Goal: Information Seeking & Learning: Learn about a topic

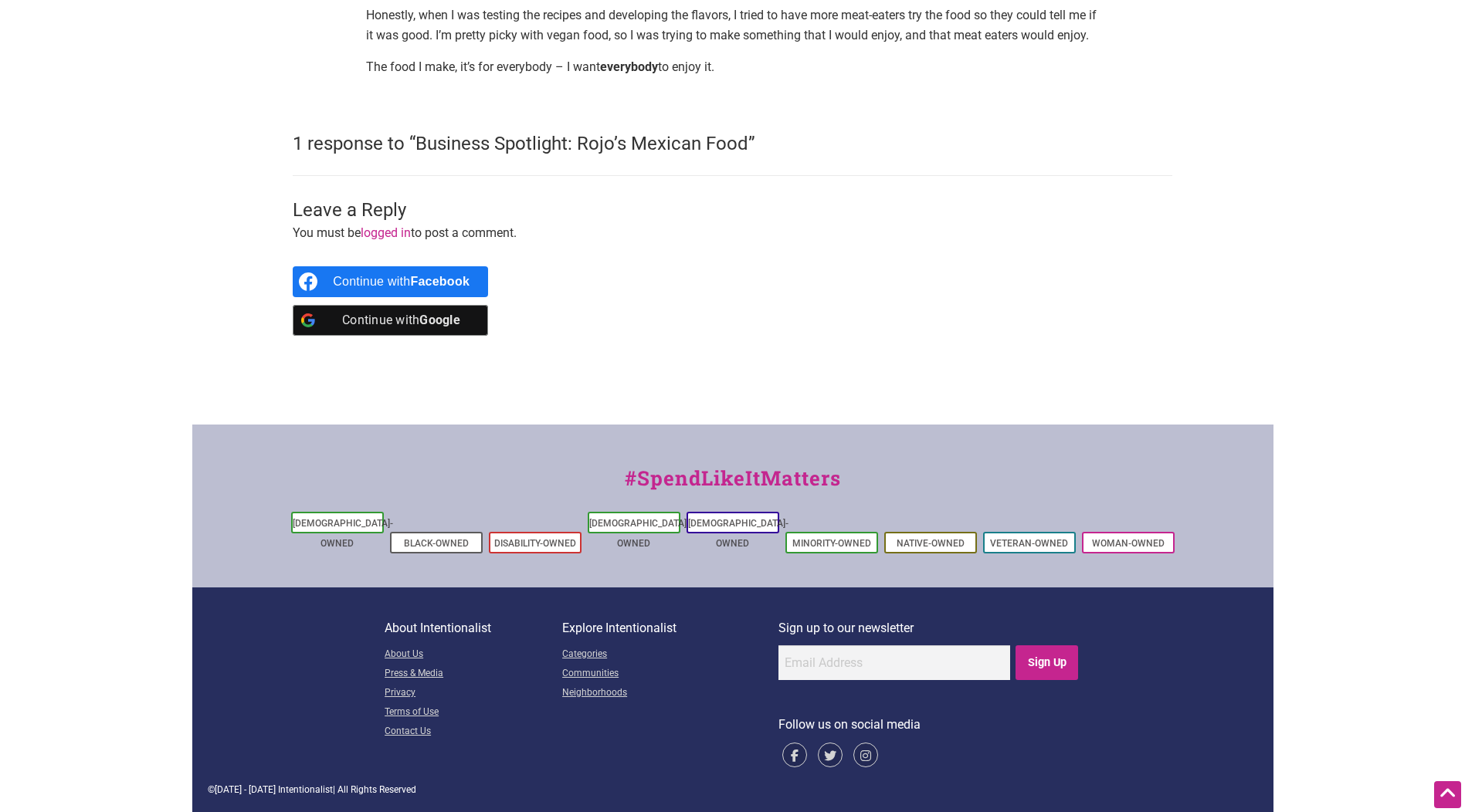
scroll to position [1801, 0]
drag, startPoint x: 404, startPoint y: 314, endPoint x: 1047, endPoint y: 328, distance: 643.2
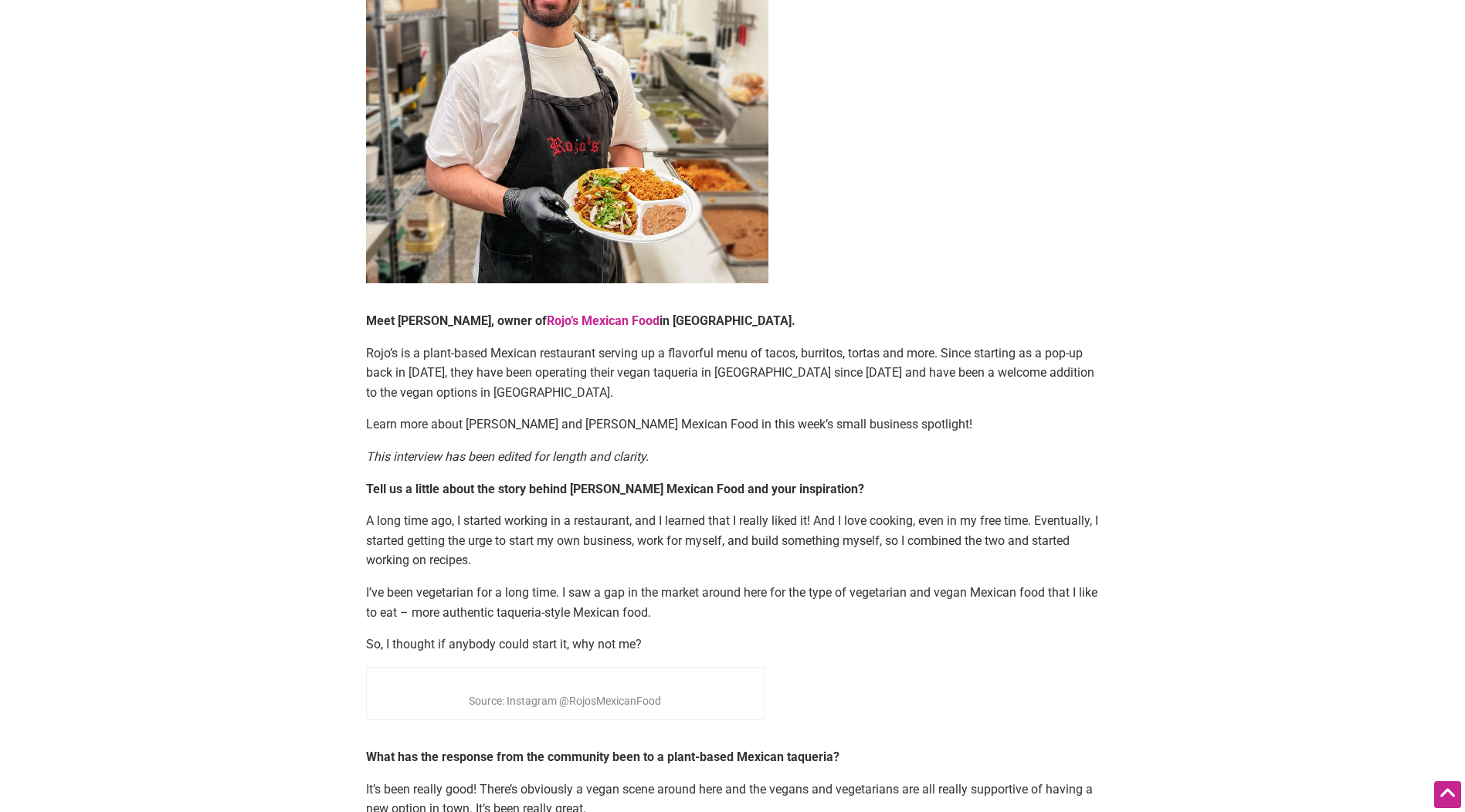
scroll to position [179, 0]
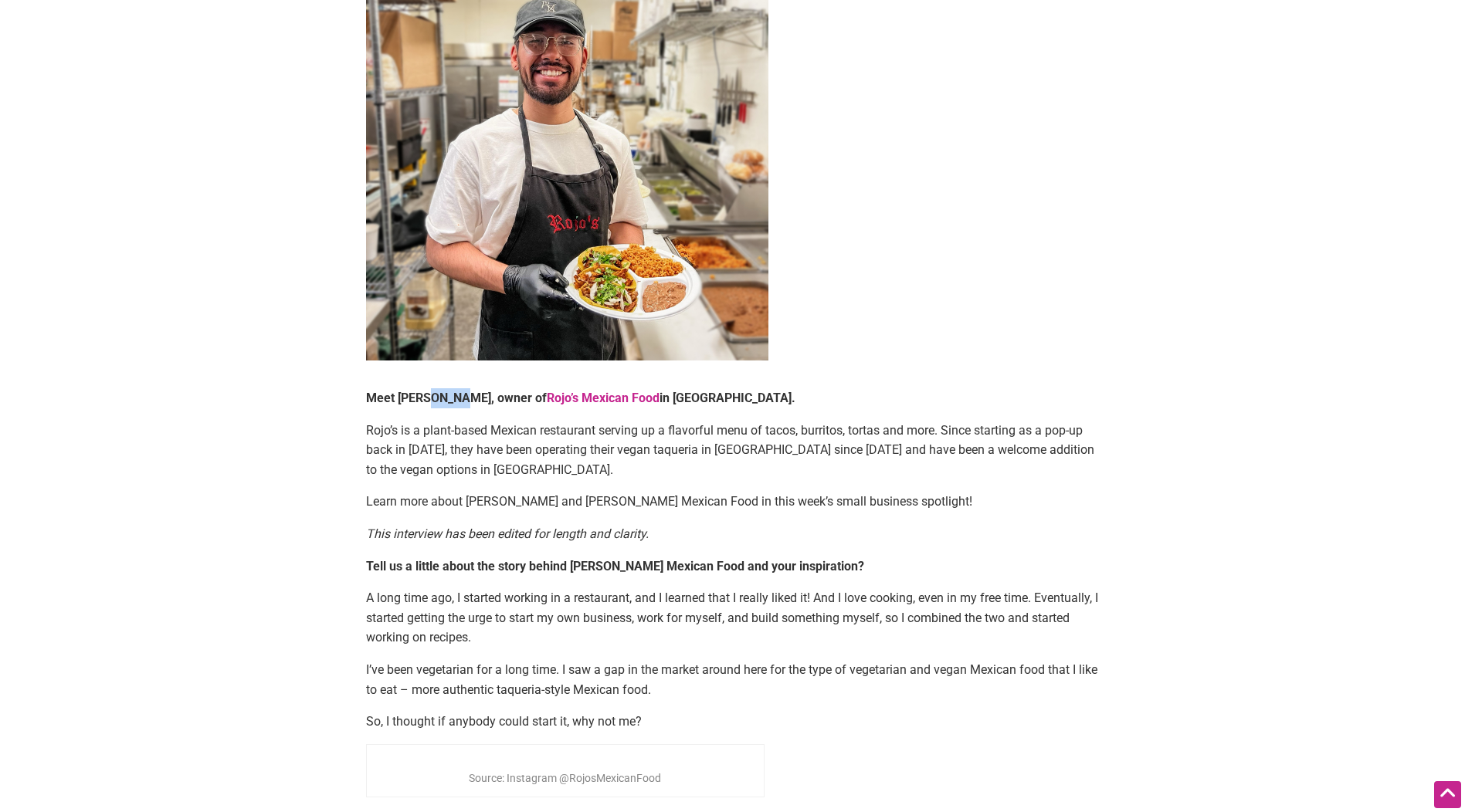
drag, startPoint x: 456, startPoint y: 390, endPoint x: 428, endPoint y: 394, distance: 28.3
click at [428, 394] on b "Meet Daniel Rojo, owner of" at bounding box center [456, 397] width 181 height 15
drag, startPoint x: 428, startPoint y: 394, endPoint x: 462, endPoint y: 393, distance: 34.0
click at [462, 393] on b "Meet Daniel Rojo, owner of" at bounding box center [456, 397] width 181 height 15
drag, startPoint x: 459, startPoint y: 393, endPoint x: 399, endPoint y: 391, distance: 60.0
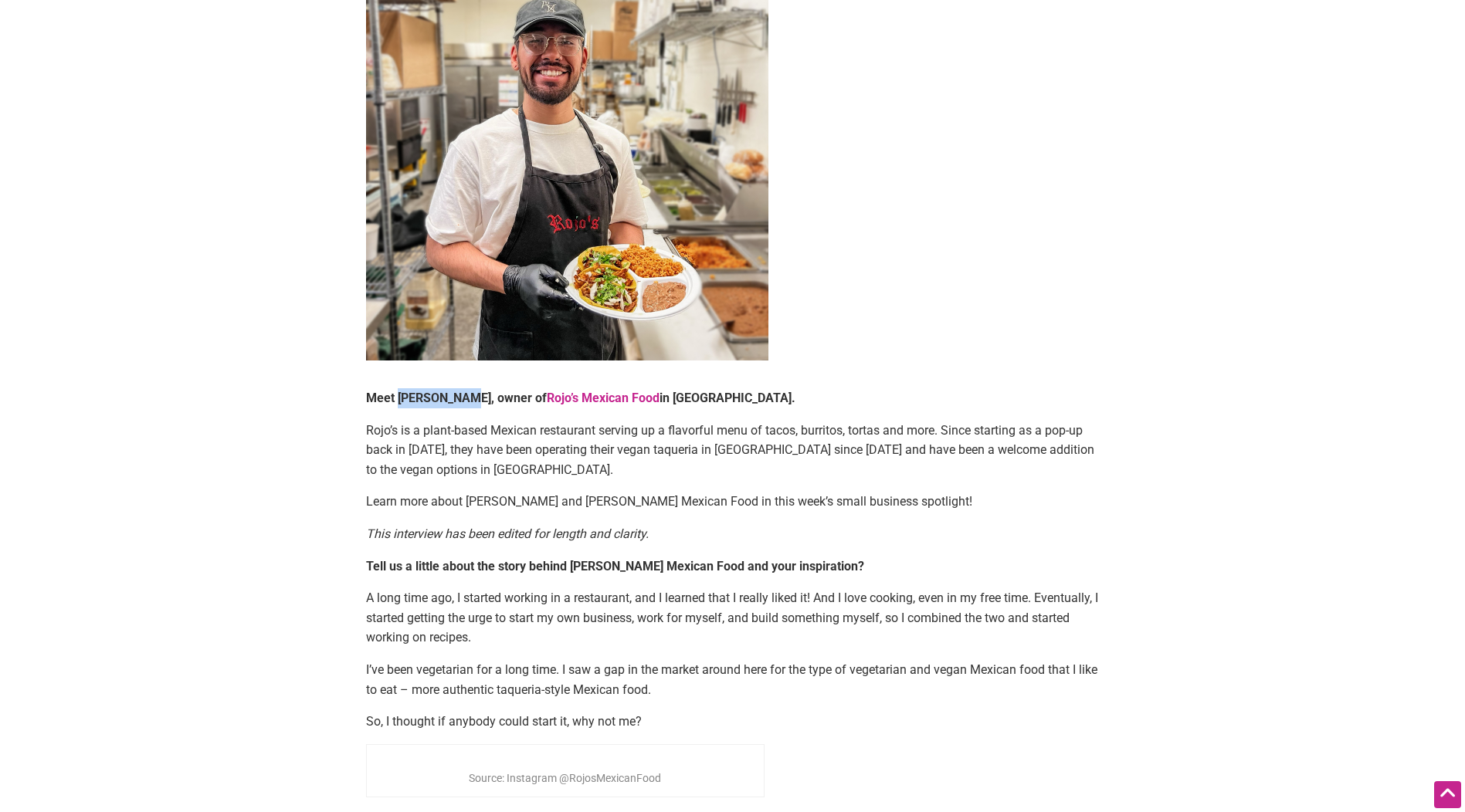
click at [399, 391] on b "Meet Daniel Rojo, owner of" at bounding box center [456, 397] width 181 height 15
copy b "Daniel Rojo"
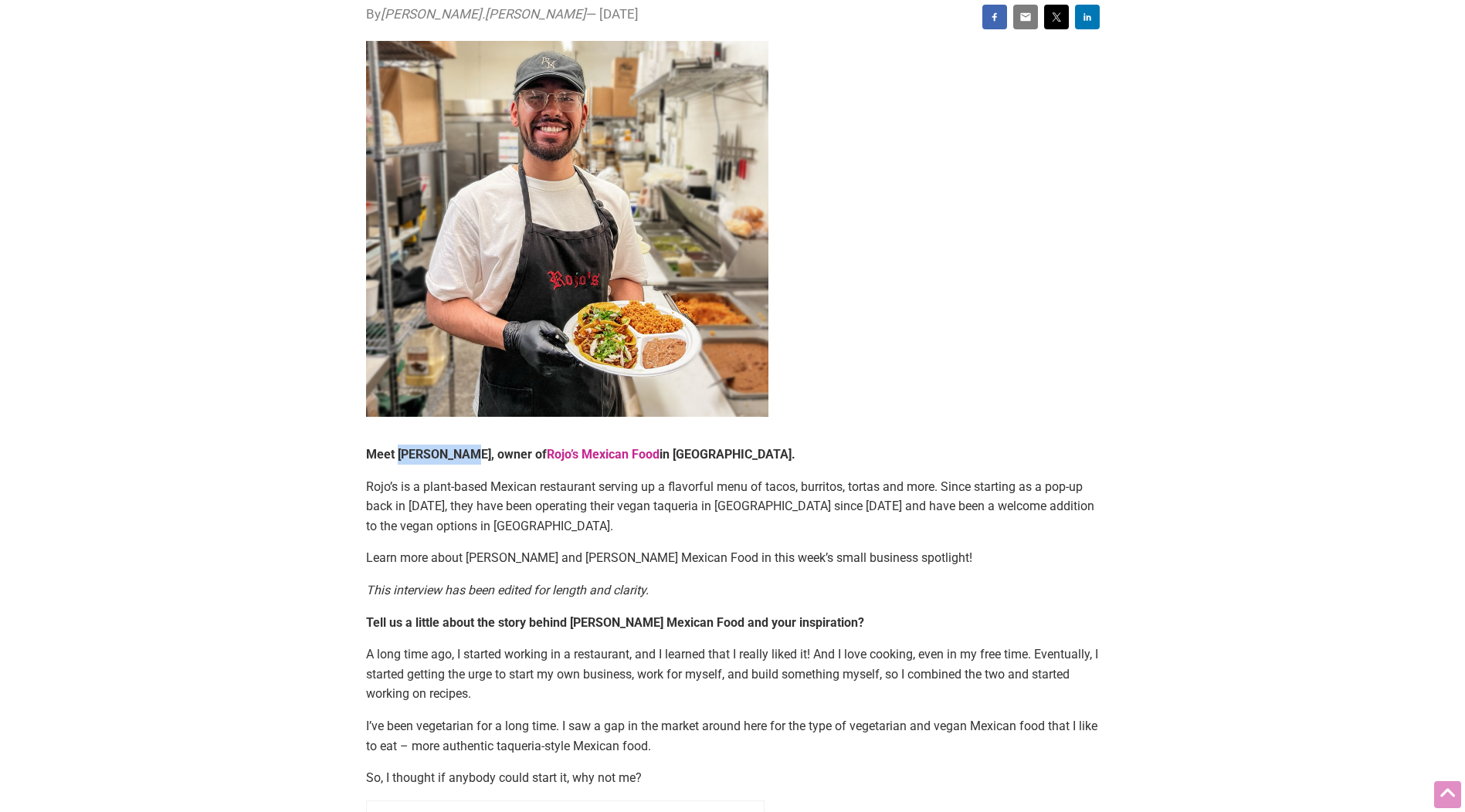
scroll to position [0, 0]
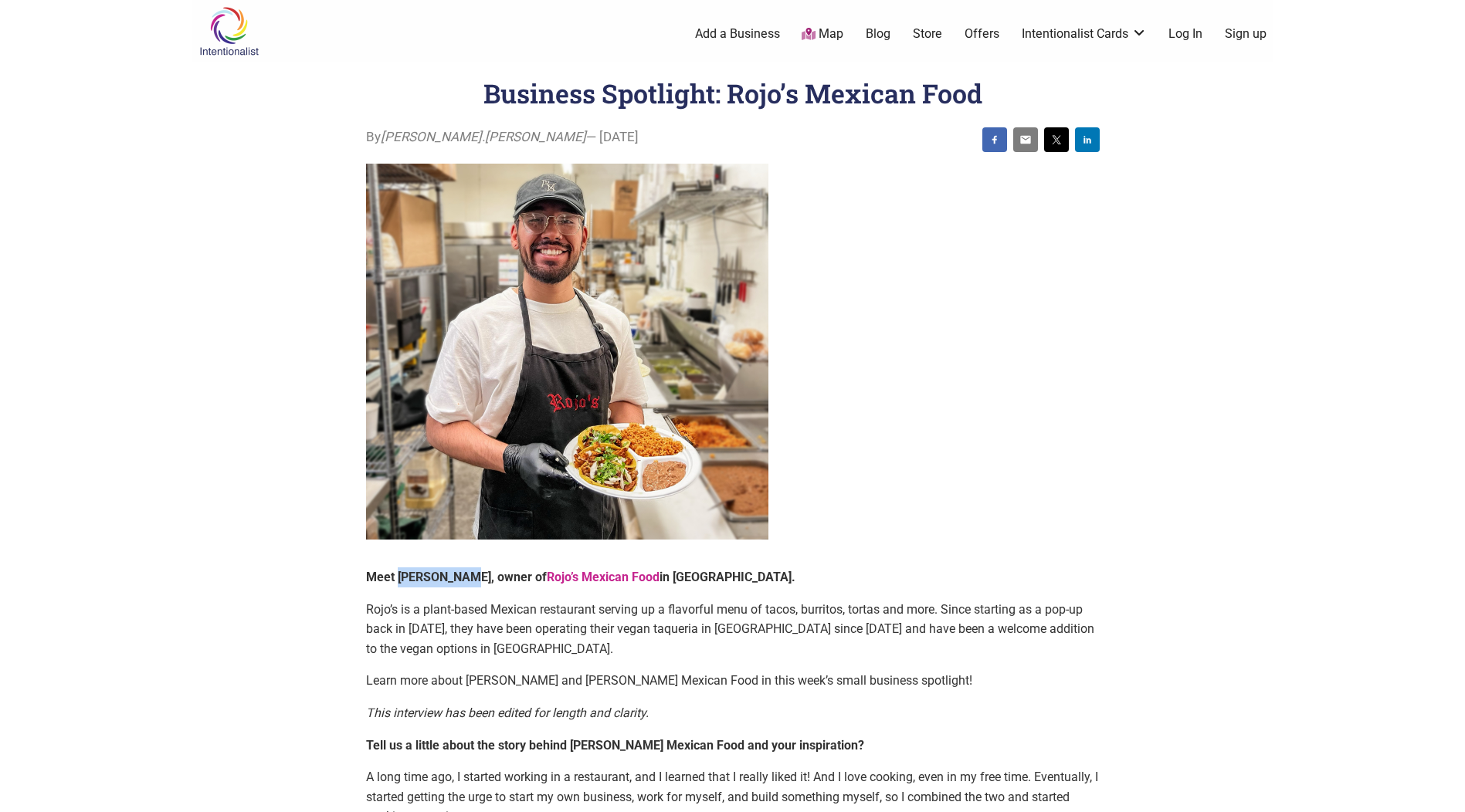
click at [232, 27] on img at bounding box center [229, 30] width 74 height 50
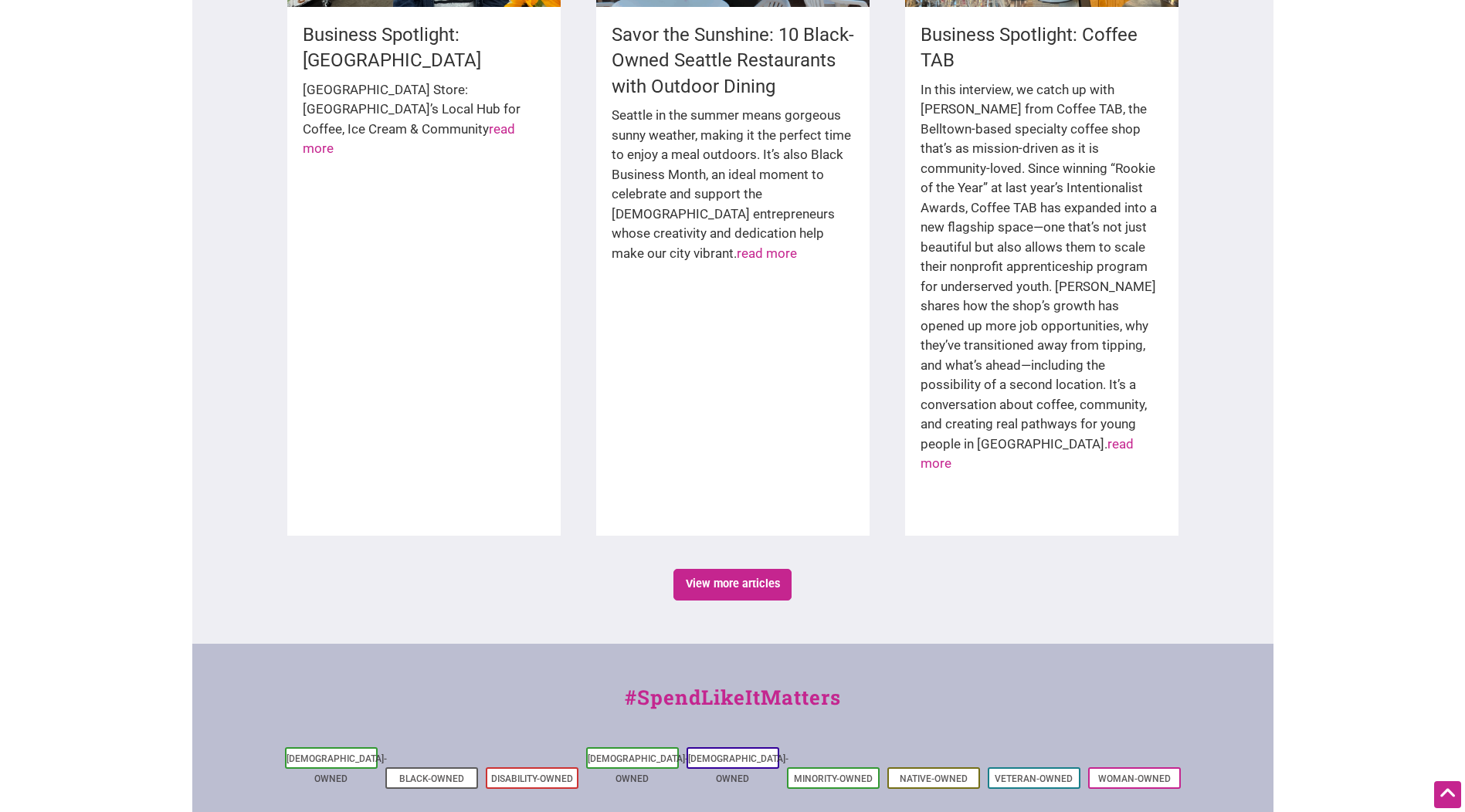
scroll to position [2635, 0]
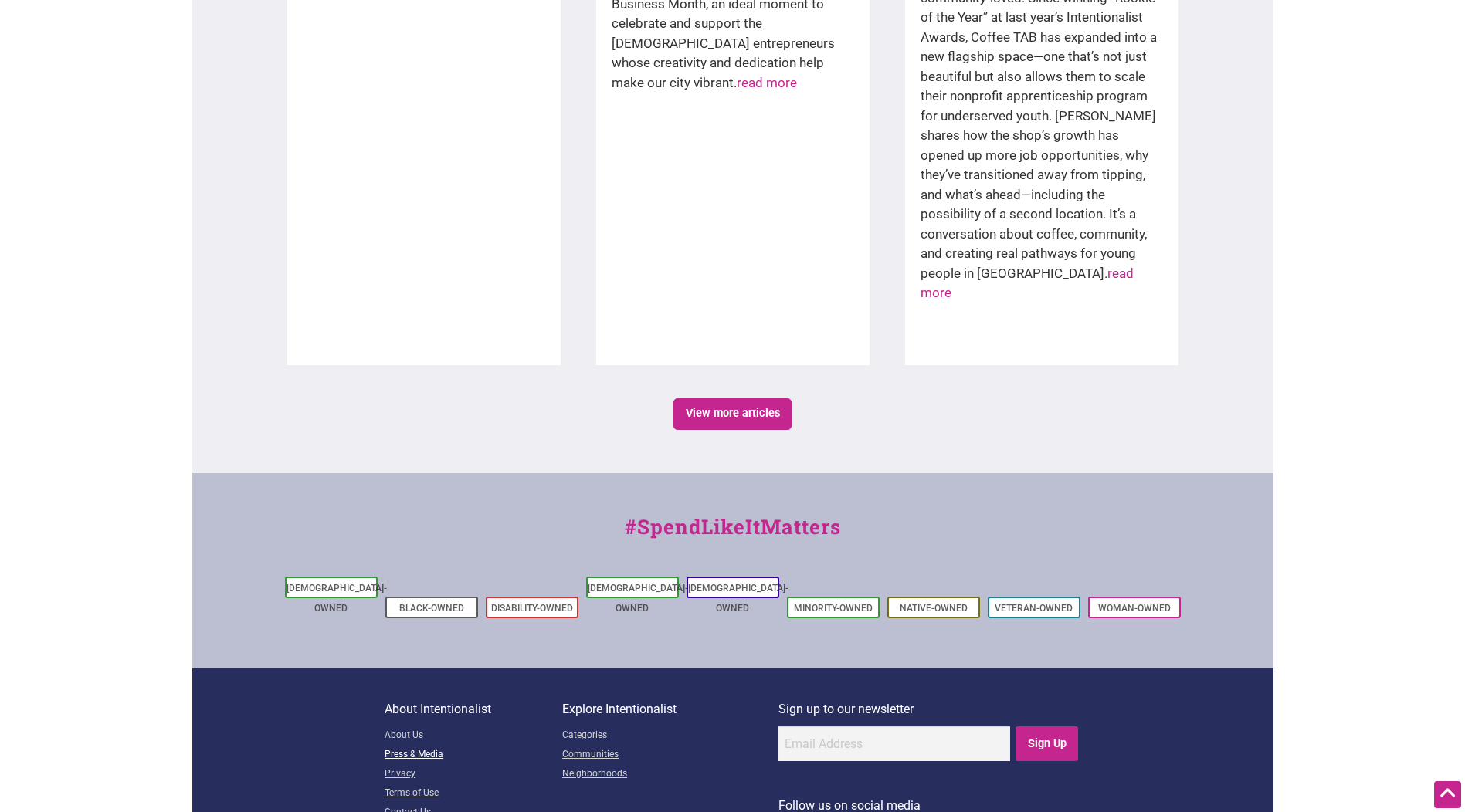
click at [427, 745] on link "Press & Media" at bounding box center [473, 755] width 178 height 20
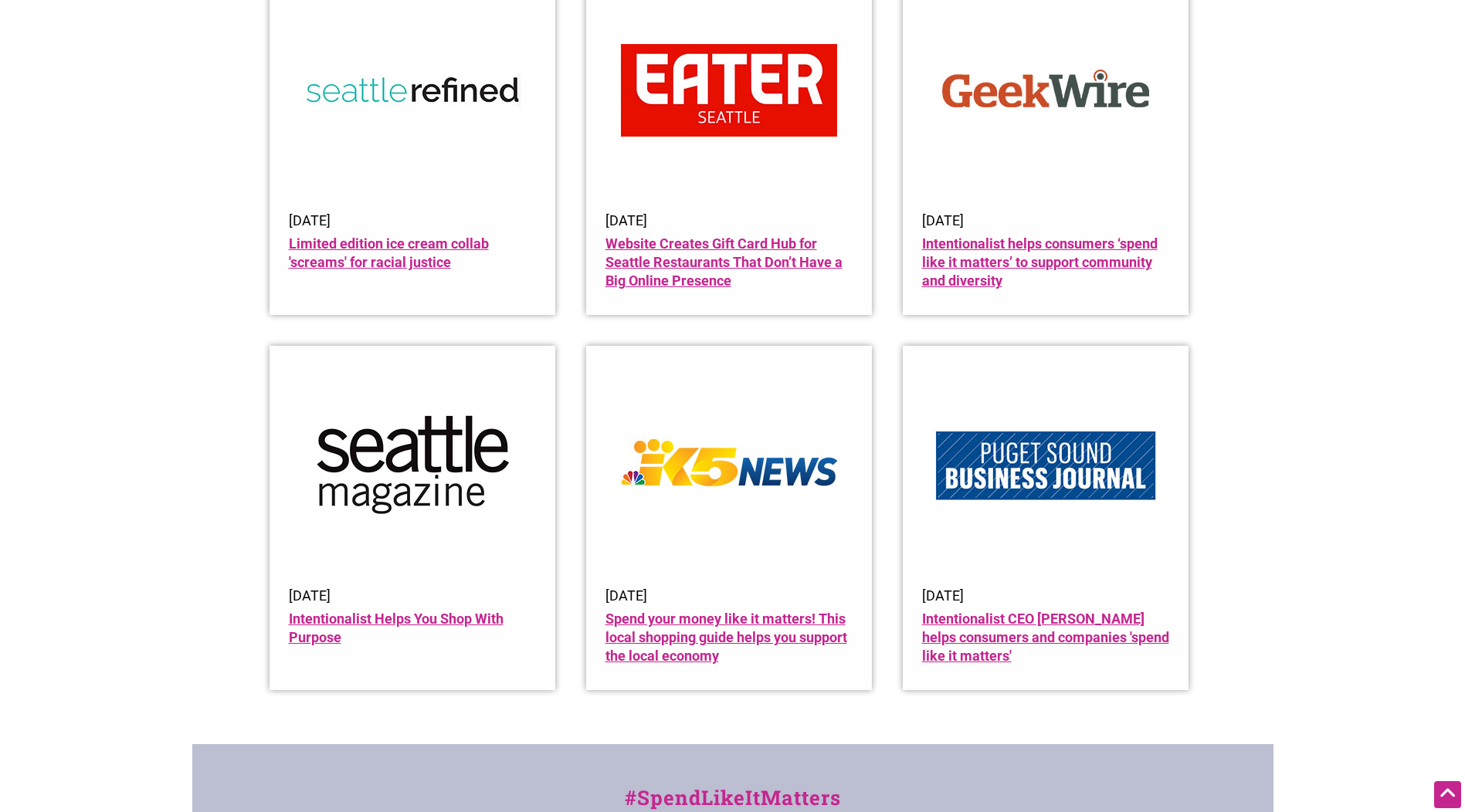
scroll to position [1790, 0]
